Goal: Find specific page/section: Find specific page/section

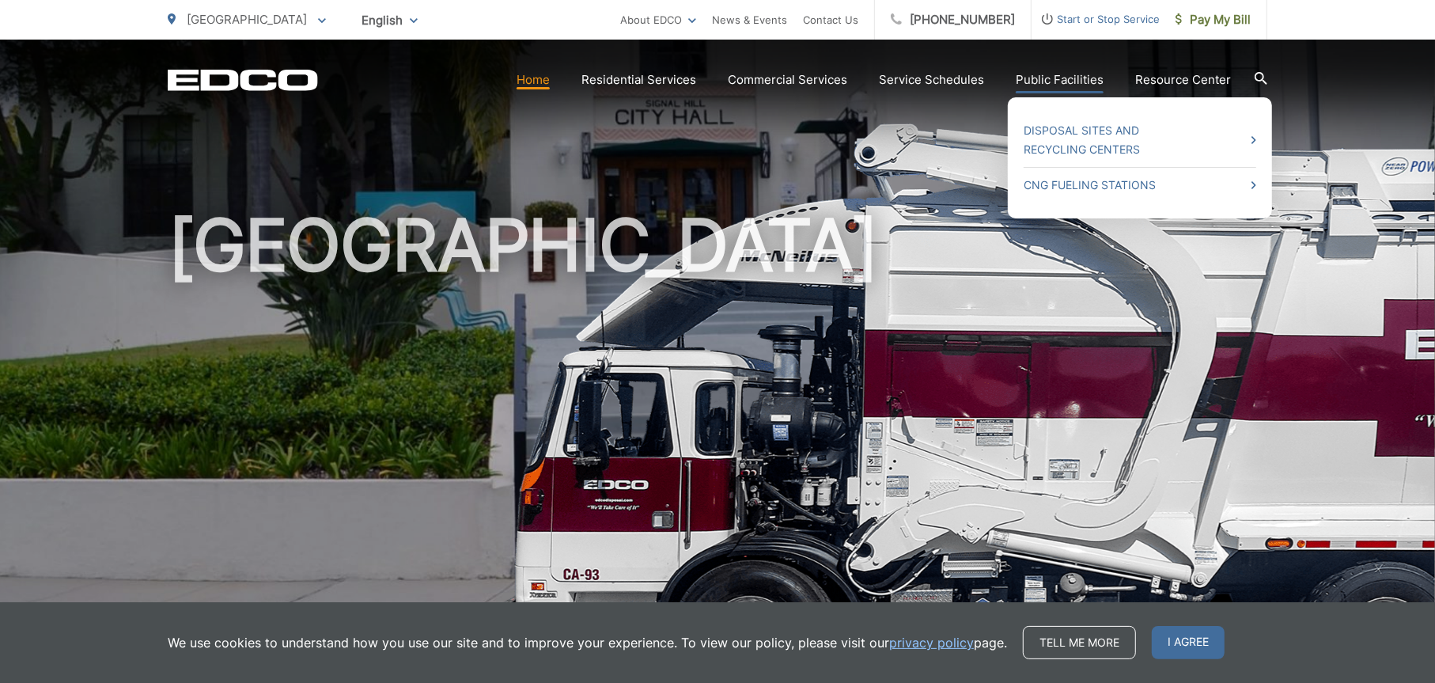
click at [1067, 78] on link "Public Facilities" at bounding box center [1059, 79] width 88 height 19
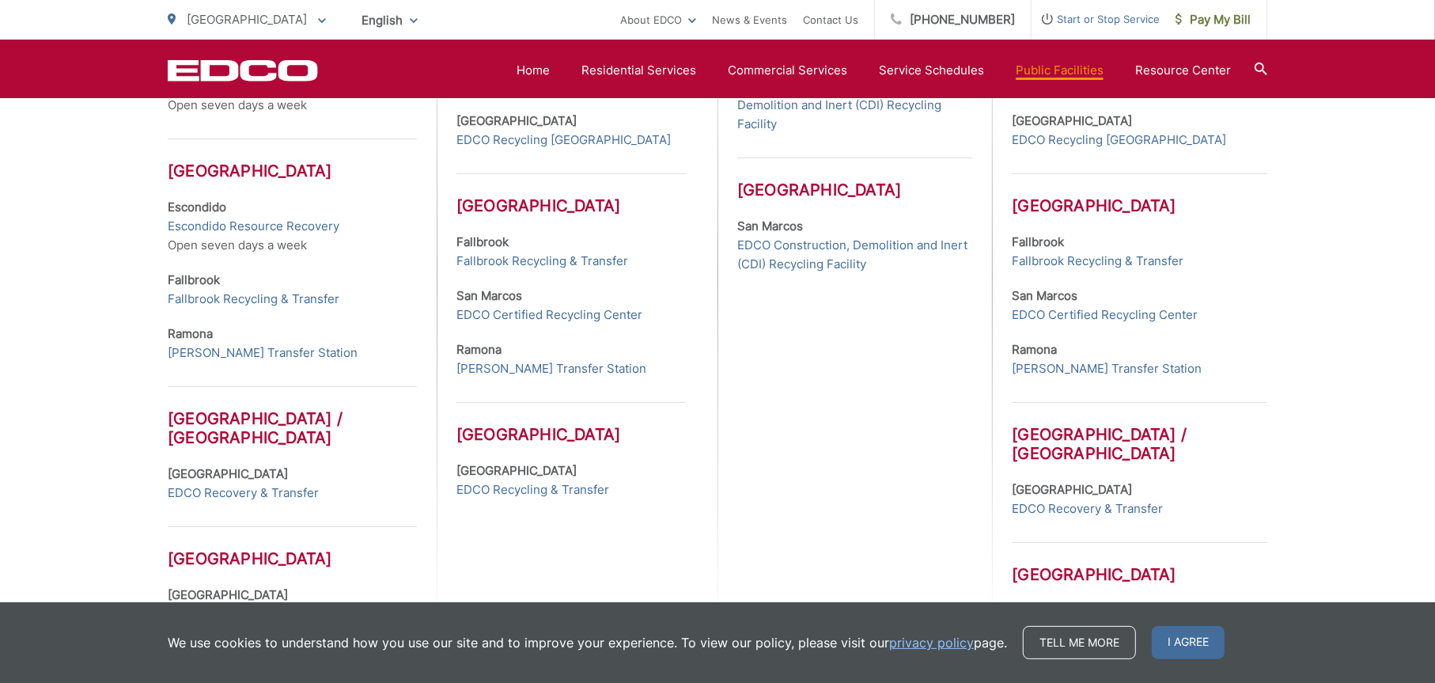
scroll to position [659, 0]
click at [528, 486] on link "EDCO Recycling & Transfer" at bounding box center [532, 487] width 153 height 19
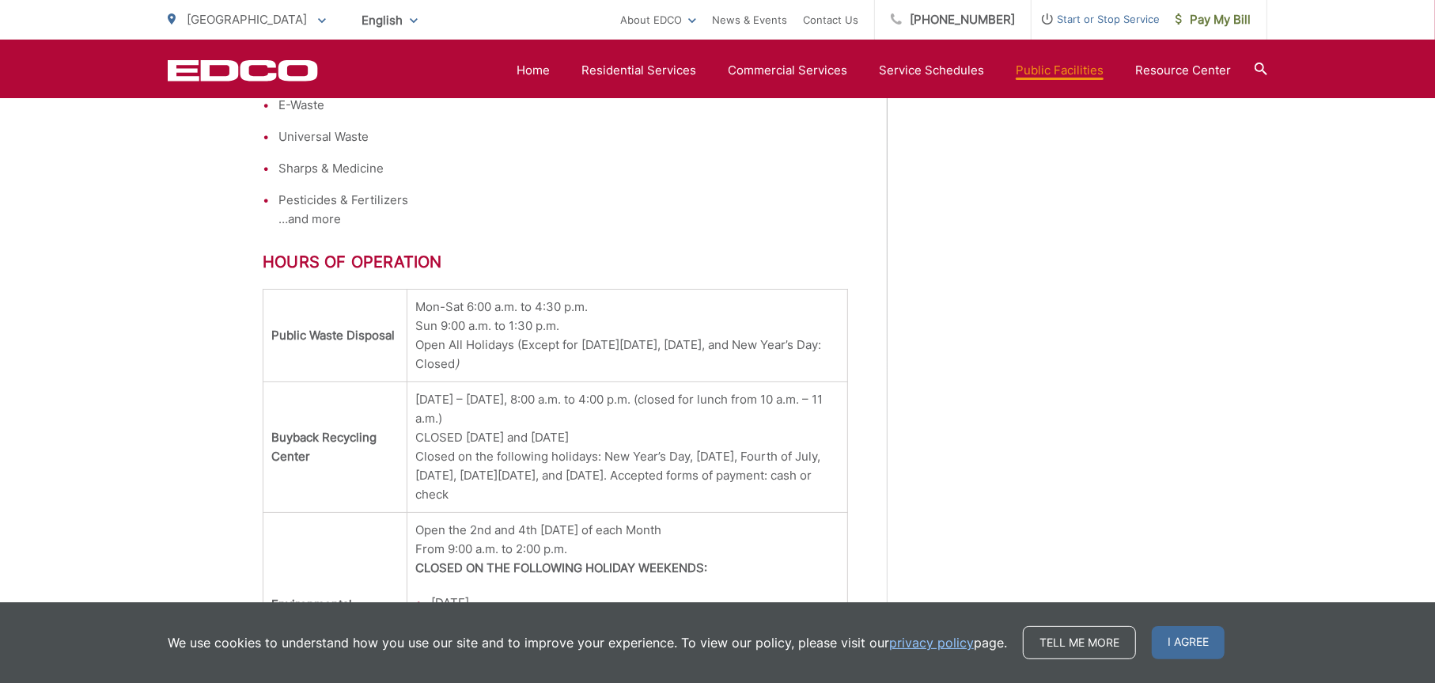
scroll to position [1732, 0]
